Goal: Transaction & Acquisition: Obtain resource

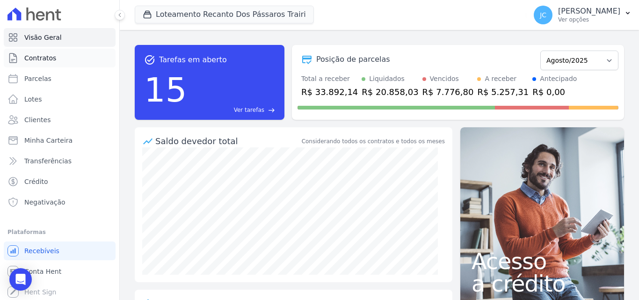
click at [59, 58] on link "Contratos" at bounding box center [60, 58] width 112 height 19
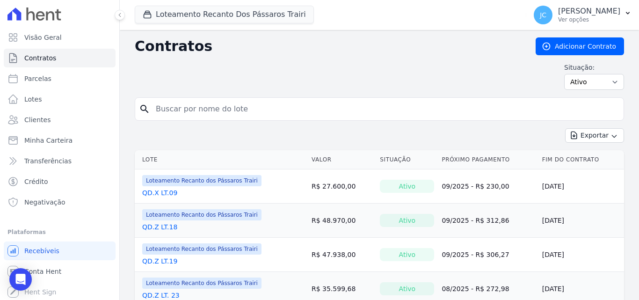
click at [213, 105] on input "search" at bounding box center [384, 109] width 469 height 19
type input "z"
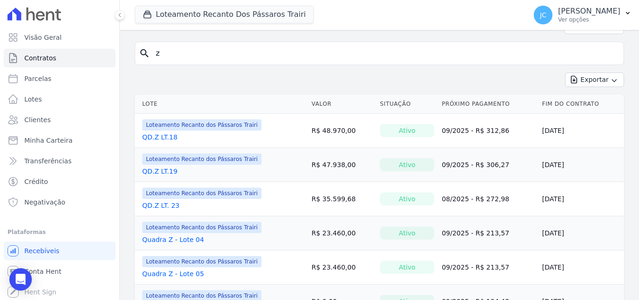
scroll to position [94, 0]
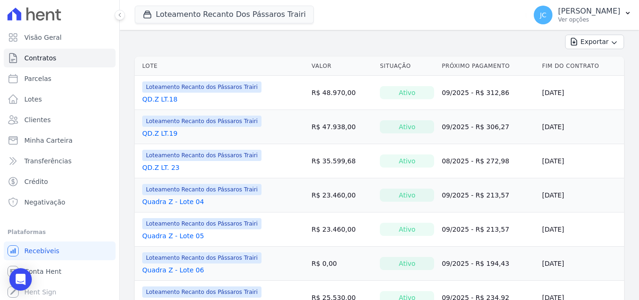
click at [166, 94] on link "QD.Z LT.18" at bounding box center [159, 98] width 35 height 9
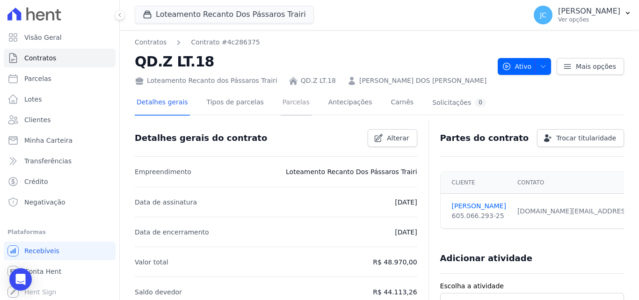
click at [281, 101] on link "Parcelas" at bounding box center [296, 103] width 31 height 25
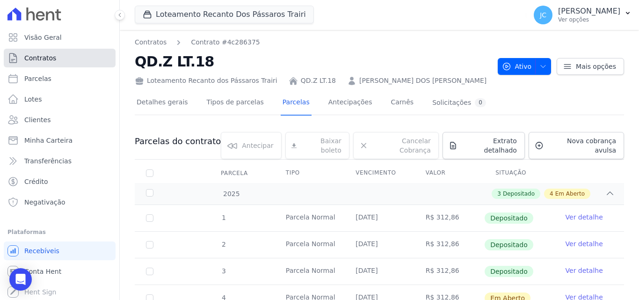
click at [65, 57] on link "Contratos" at bounding box center [60, 58] width 112 height 19
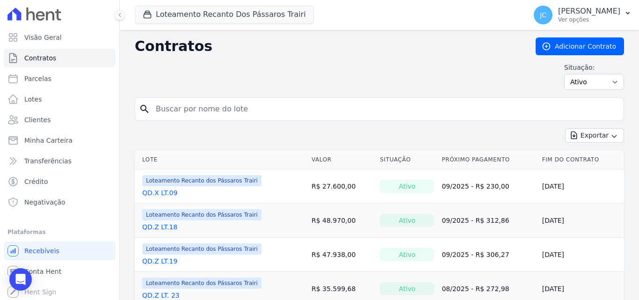
click at [192, 110] on input "search" at bounding box center [384, 109] width 469 height 19
type input "z"
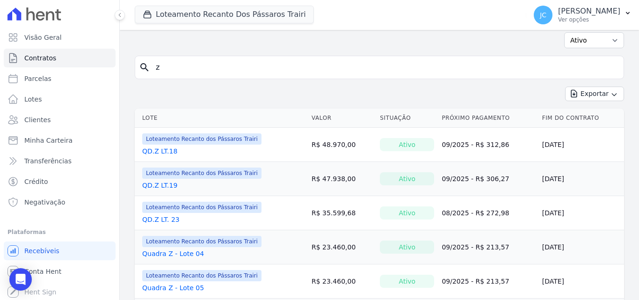
scroll to position [47, 0]
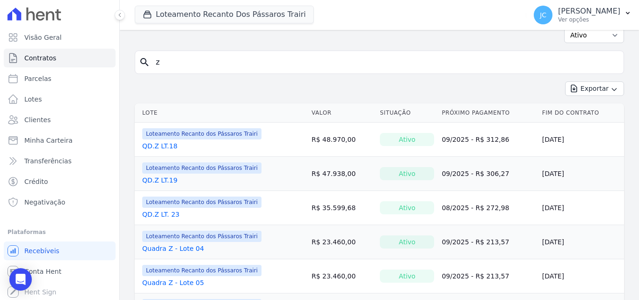
click at [171, 178] on link "QD.Z LT.19" at bounding box center [159, 179] width 35 height 9
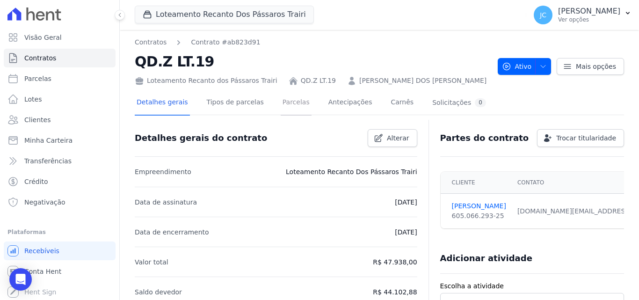
click at [287, 96] on link "Parcelas" at bounding box center [296, 103] width 31 height 25
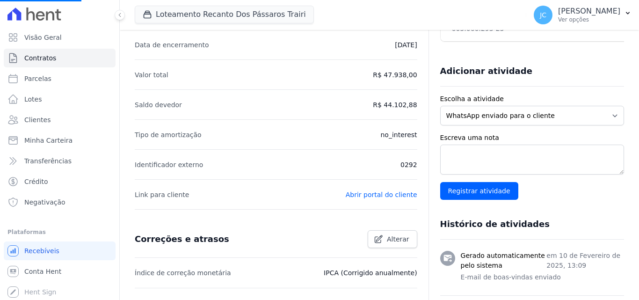
scroll to position [276, 0]
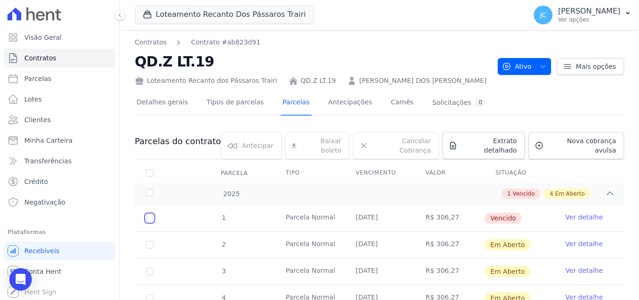
click at [149, 214] on input "checkbox" at bounding box center [149, 217] width 7 height 7
checkbox input "true"
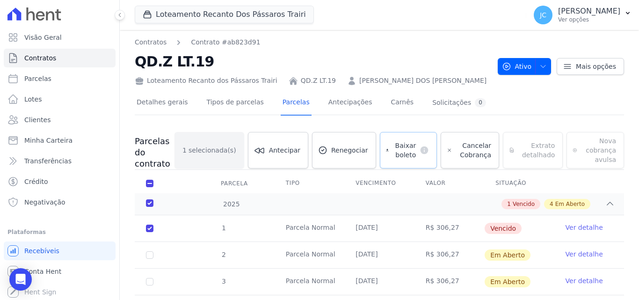
click at [409, 150] on span "Baixar boleto" at bounding box center [403, 150] width 23 height 19
